Goal: Information Seeking & Learning: Find specific fact

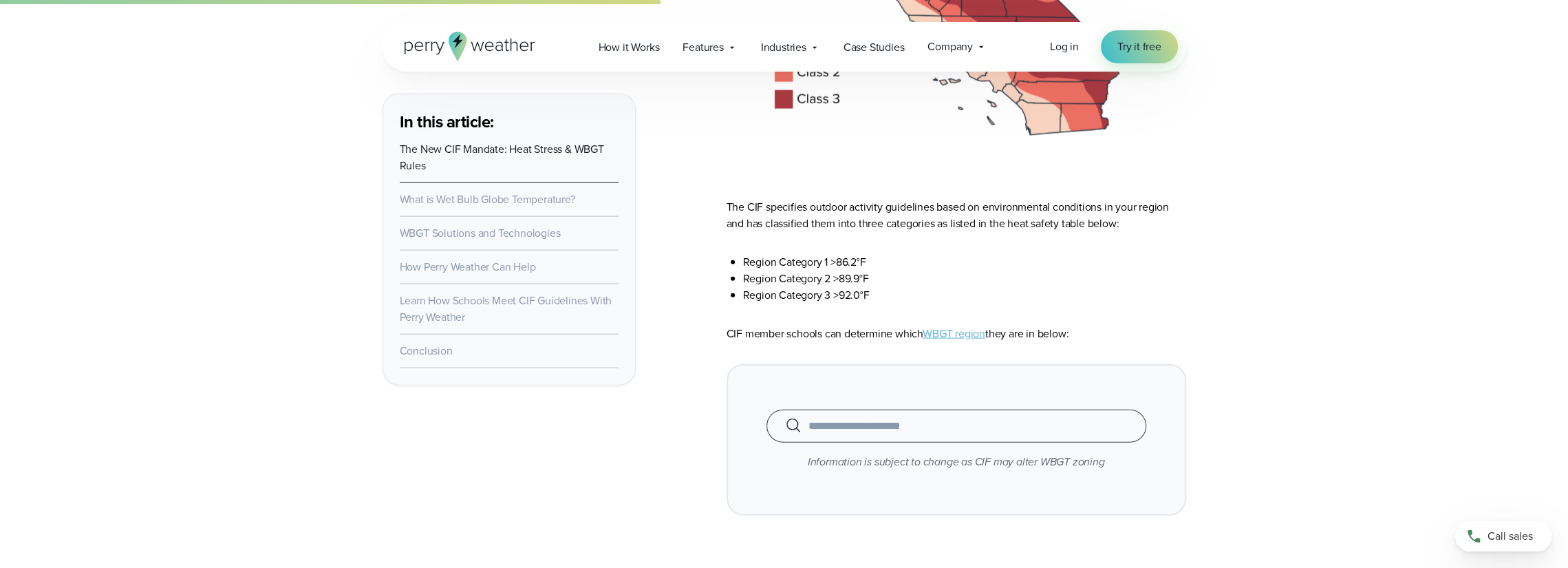
scroll to position [2754, 0]
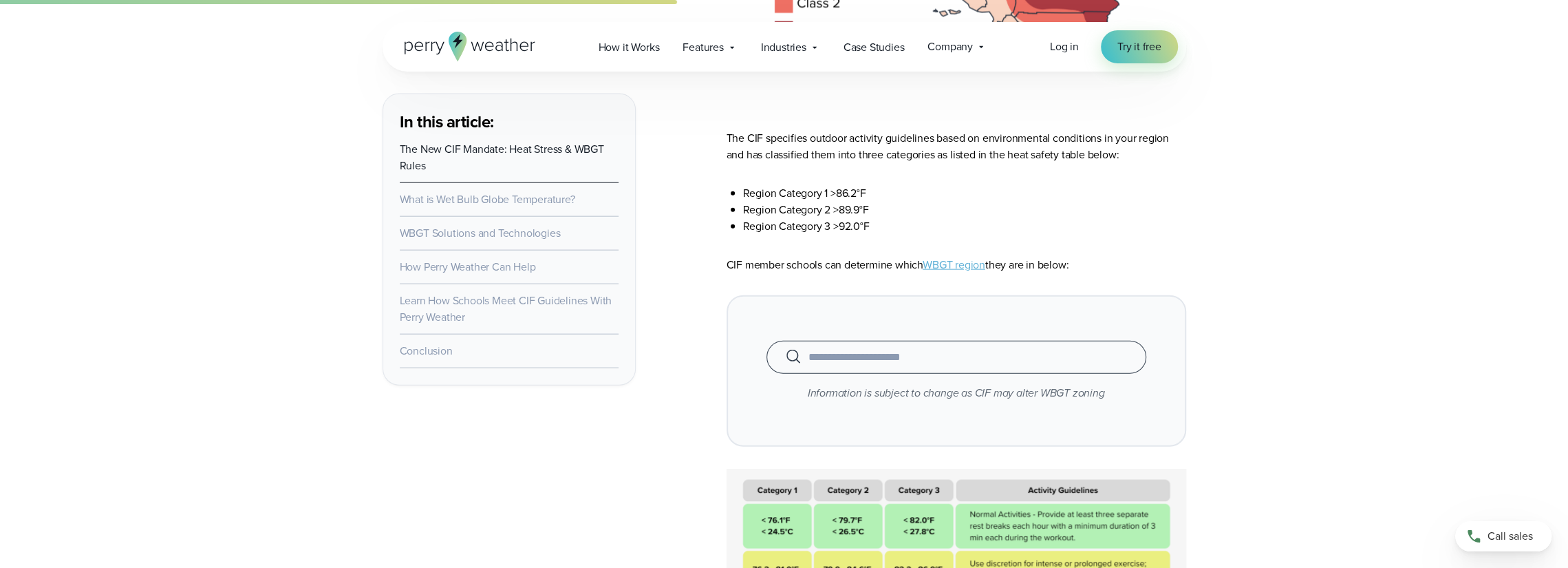
click at [893, 356] on input "text" at bounding box center [956, 358] width 346 height 17
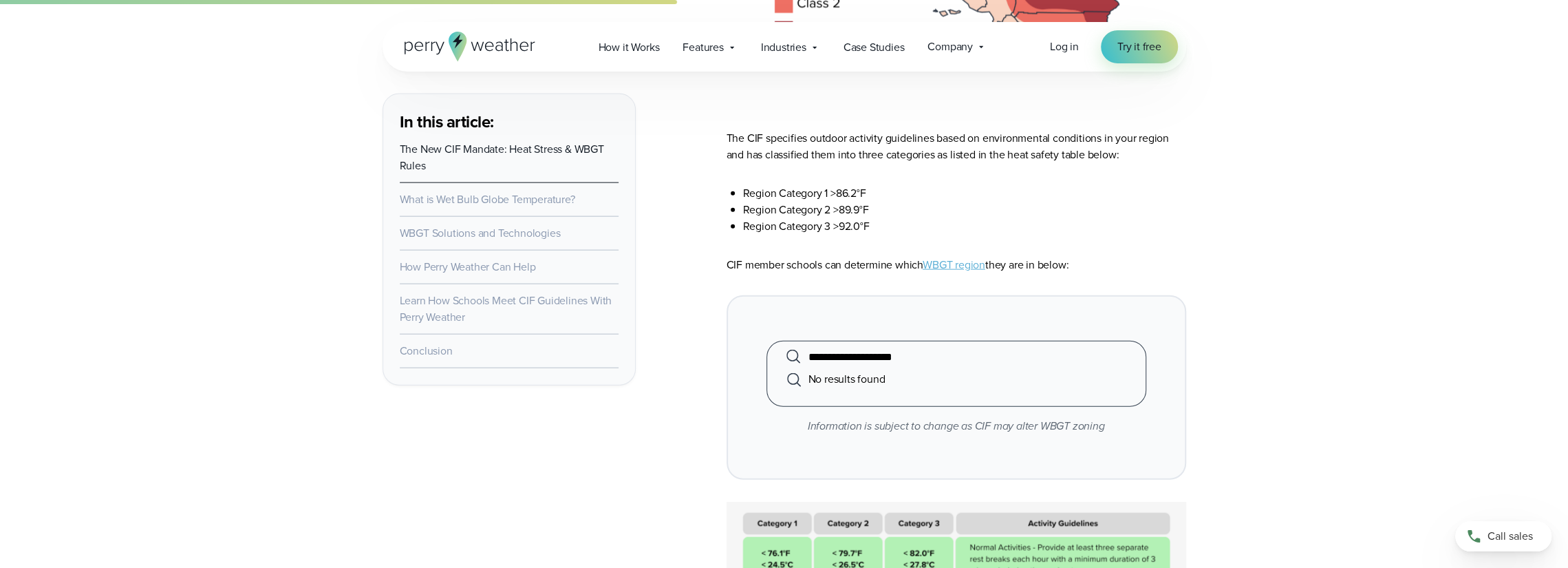
type input "**********"
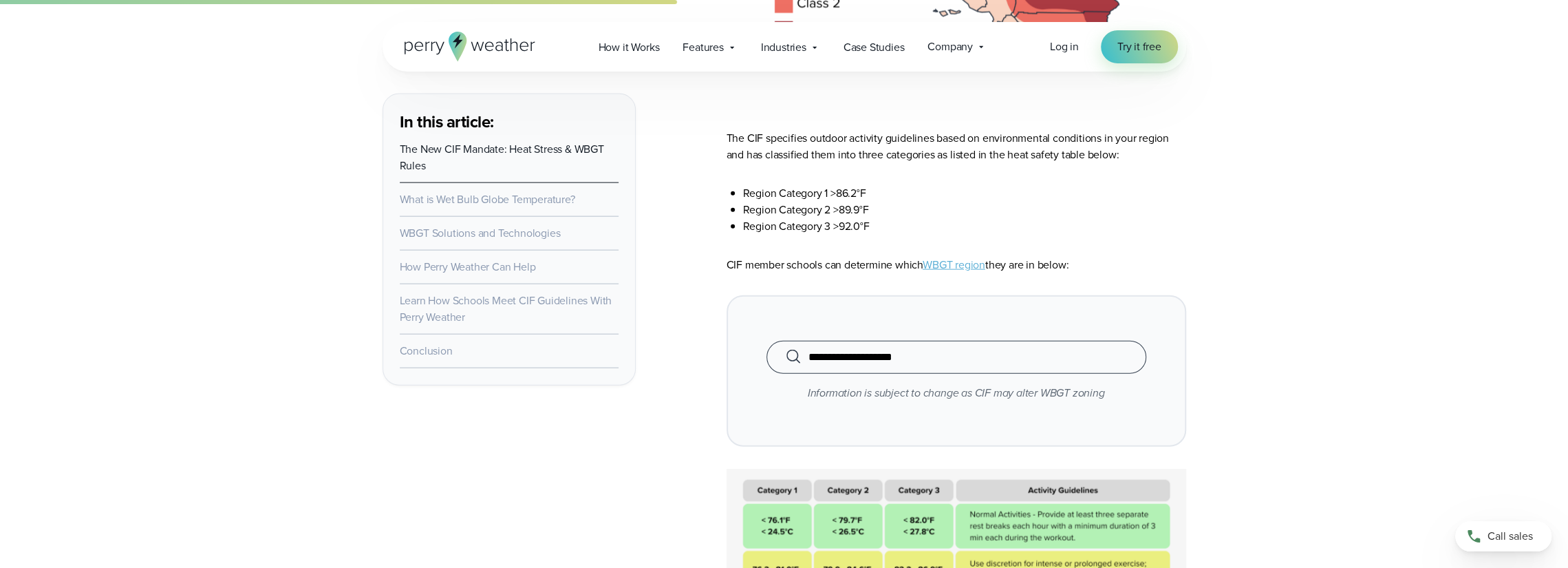
click at [963, 265] on link "WBGT region" at bounding box center [954, 265] width 63 height 16
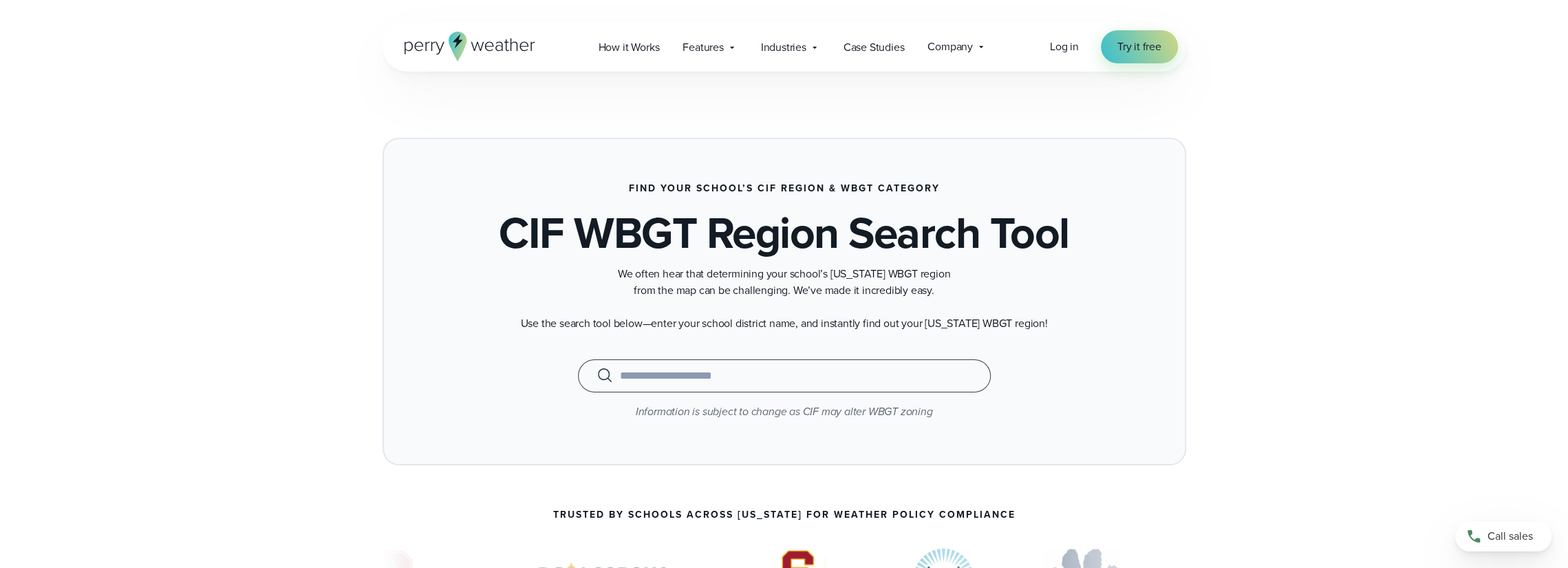
click at [730, 382] on input "text" at bounding box center [785, 376] width 378 height 17
type input "*"
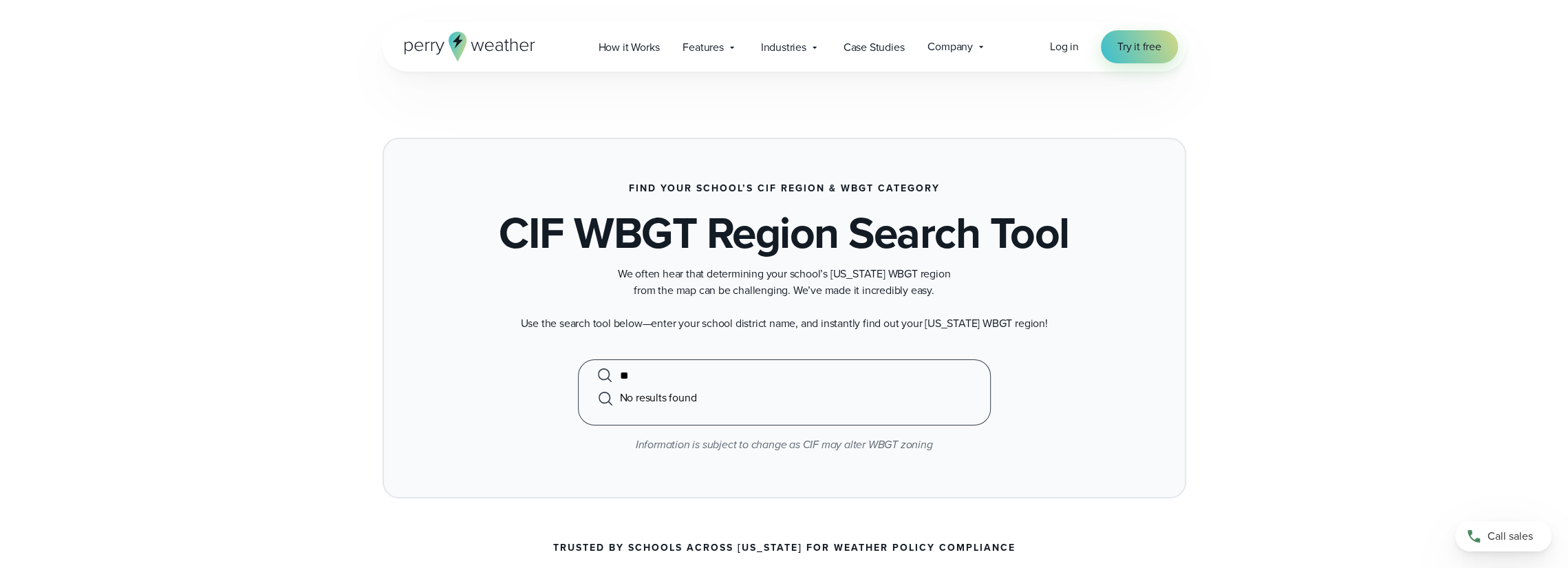
type input "*"
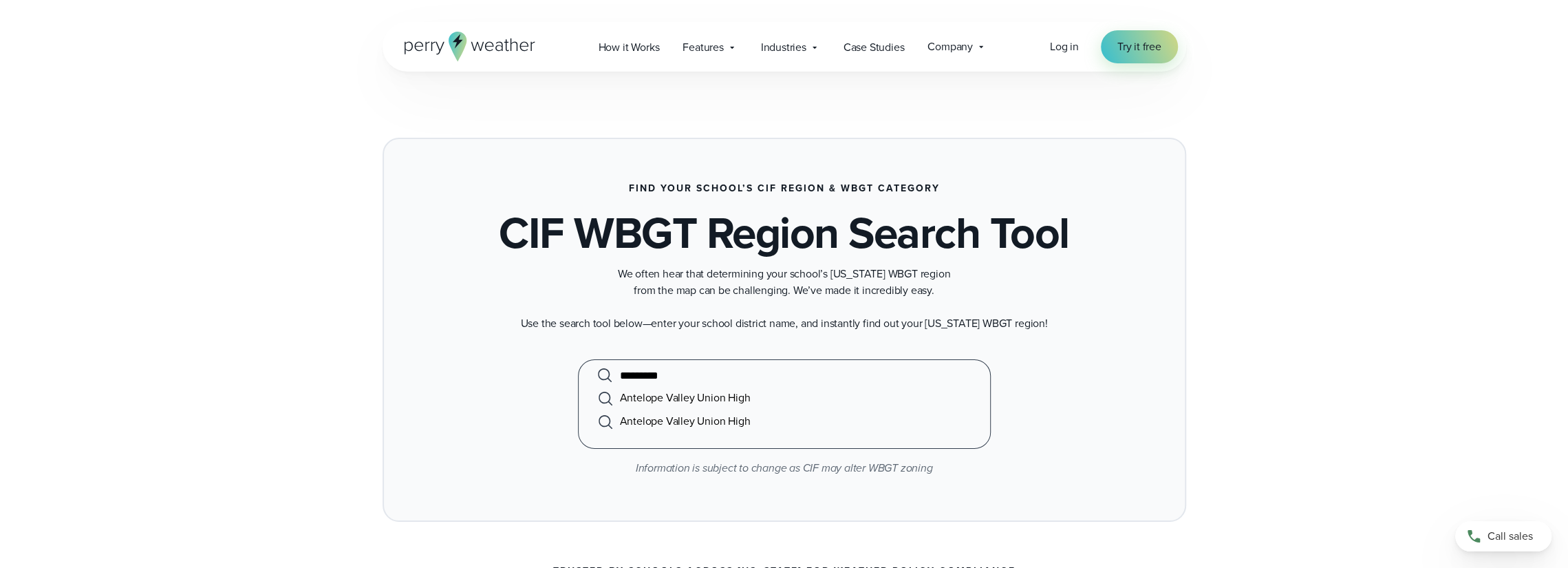
click at [719, 395] on li "Antelope Valley Union High" at bounding box center [785, 398] width 378 height 24
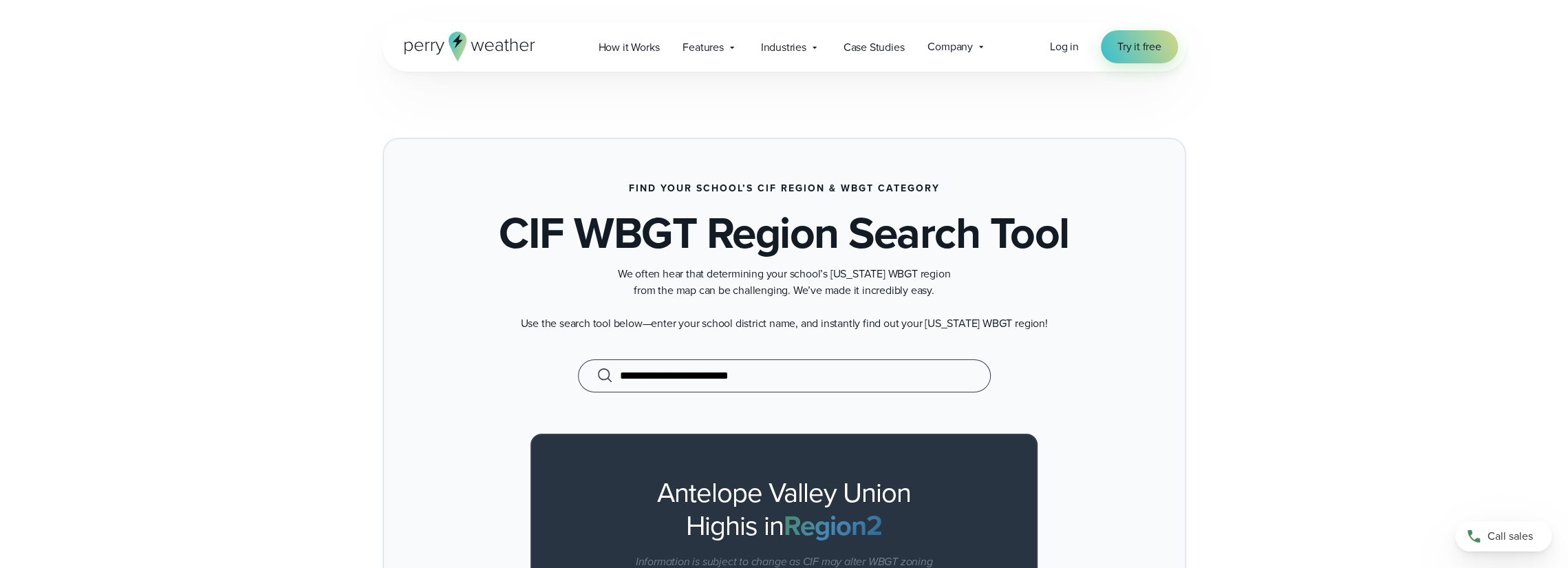
scroll to position [138, 0]
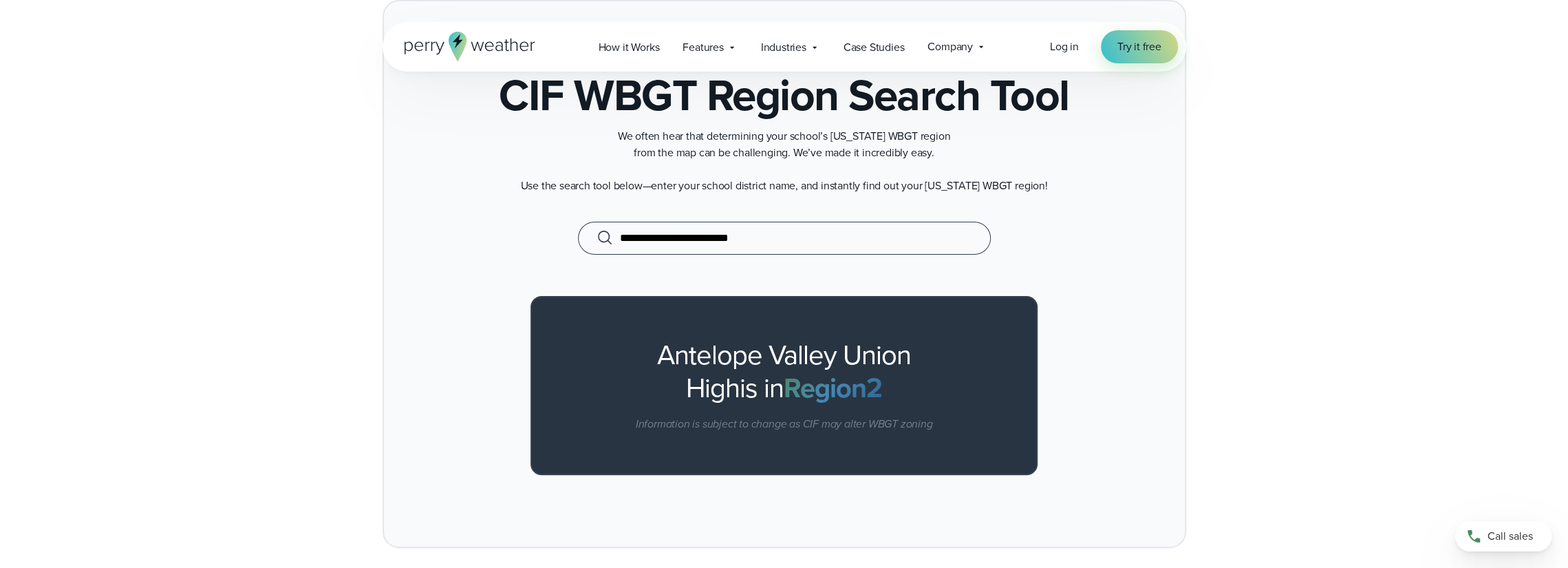
type input "**********"
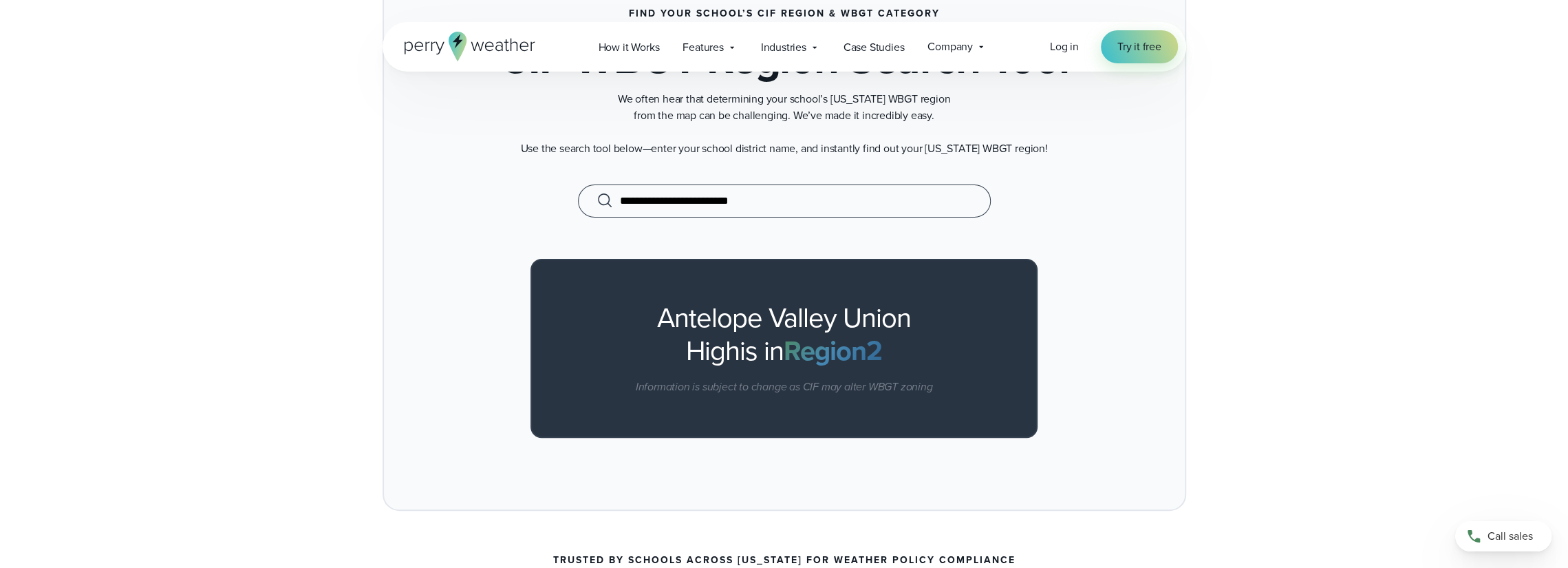
scroll to position [344, 0]
